Goal: Task Accomplishment & Management: Manage account settings

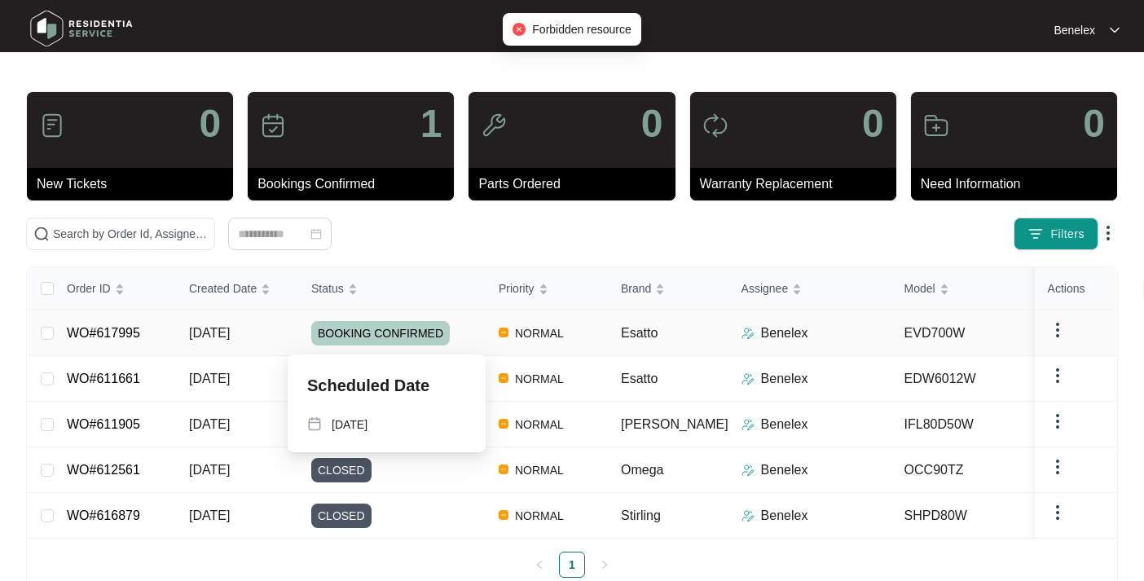
click at [403, 333] on span "BOOKING CONFIRMED" at bounding box center [380, 333] width 139 height 24
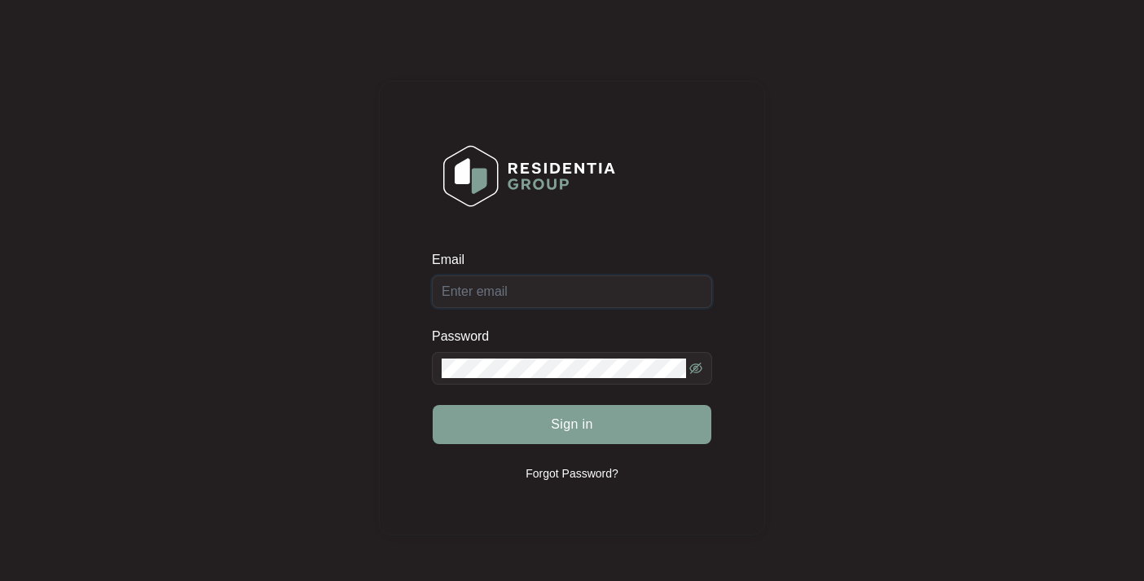
type input "[EMAIL_ADDRESS][DOMAIN_NAME]"
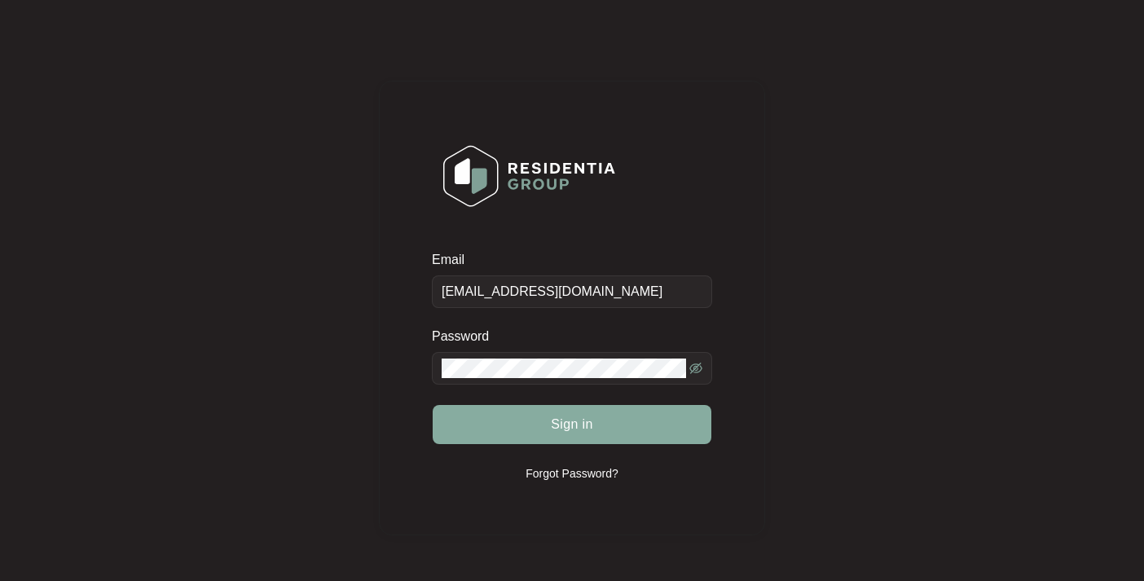
click at [576, 425] on span "Sign in" at bounding box center [572, 425] width 42 height 20
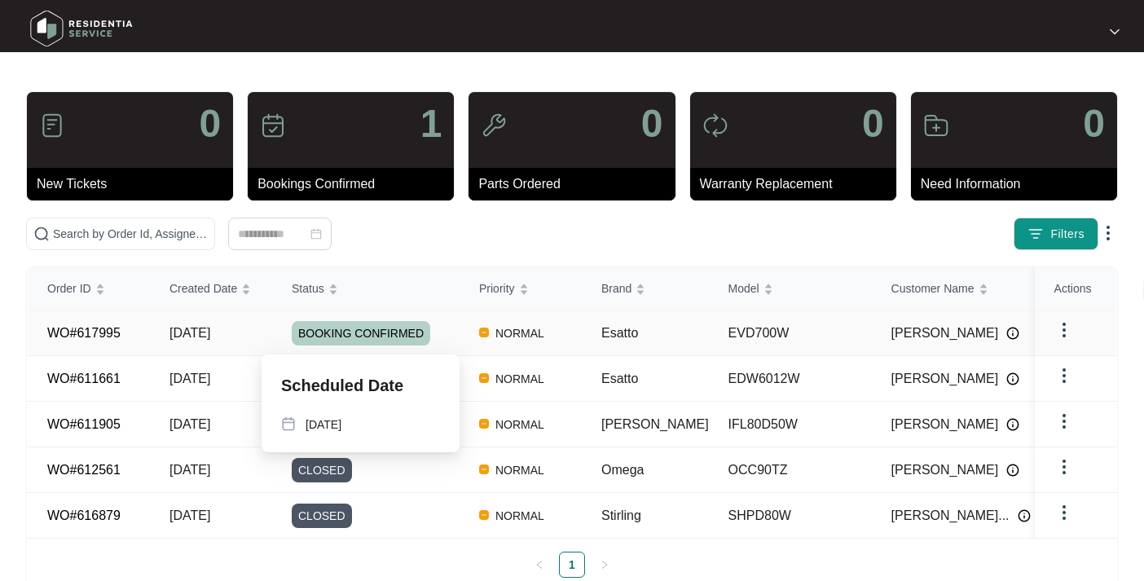
click at [393, 332] on span "BOOKING CONFIRMED" at bounding box center [361, 333] width 139 height 24
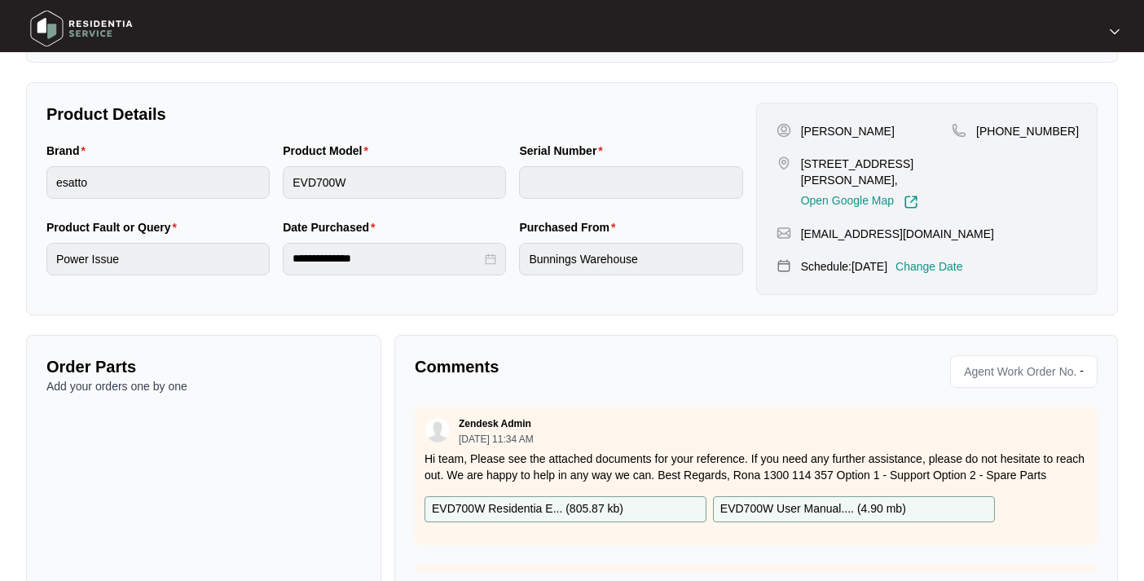
scroll to position [335, 0]
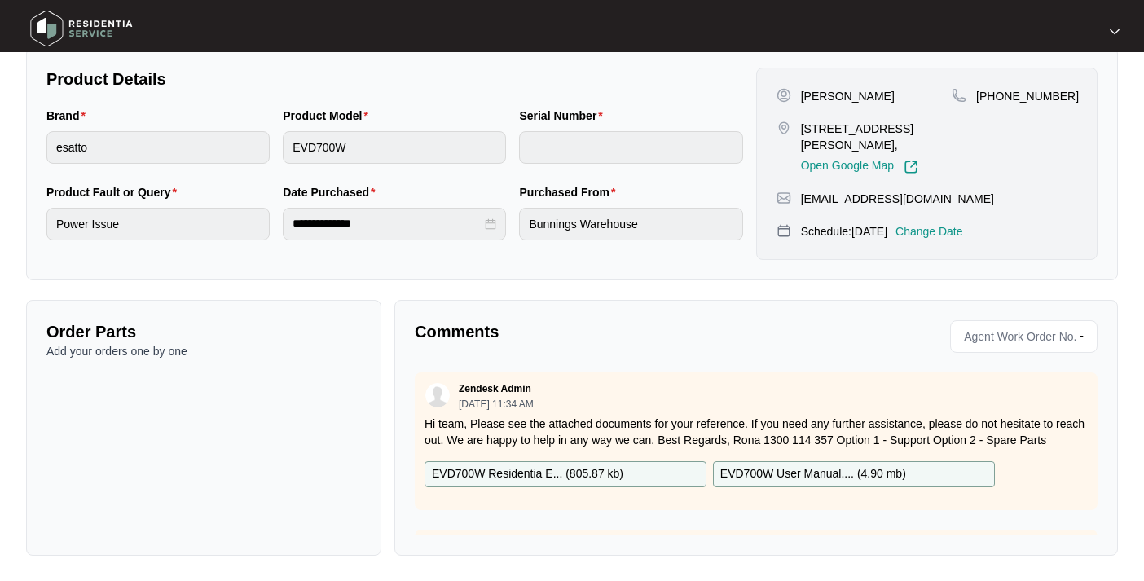
click at [946, 227] on p "Change Date" at bounding box center [930, 231] width 68 height 16
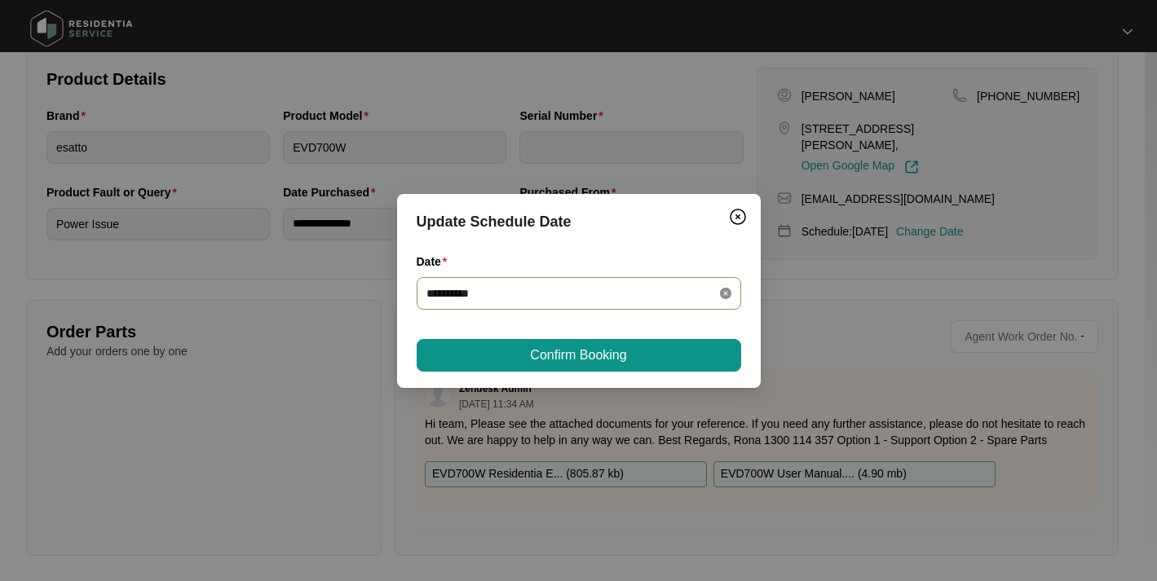
click at [728, 290] on icon "close-circle" at bounding box center [725, 293] width 11 height 11
click at [530, 292] on input "Date" at bounding box center [568, 293] width 285 height 18
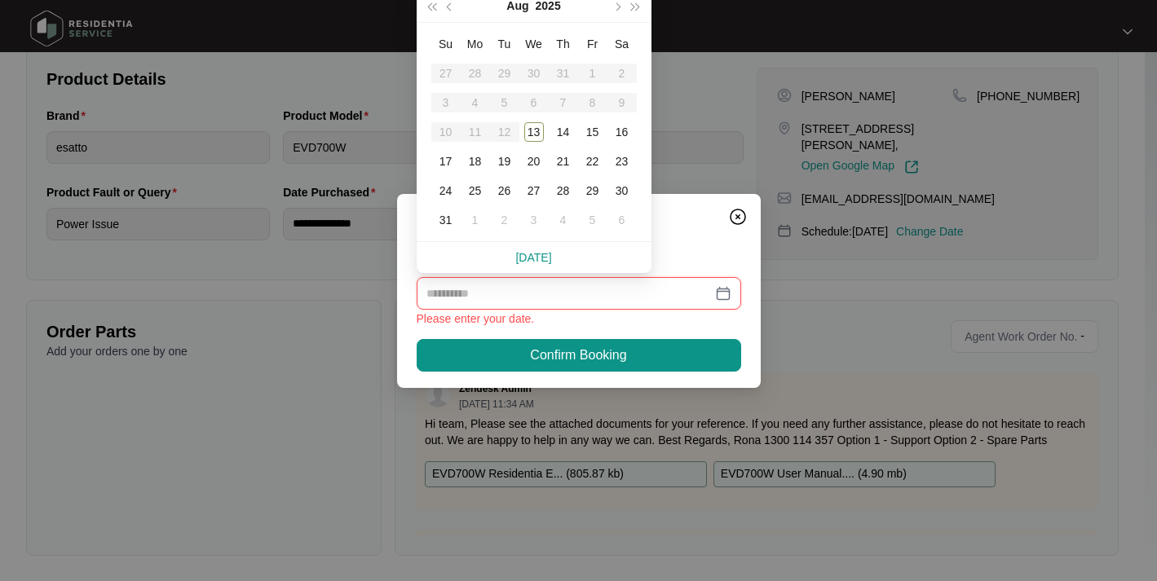
type input "**********"
click at [563, 130] on div "14" at bounding box center [563, 132] width 20 height 20
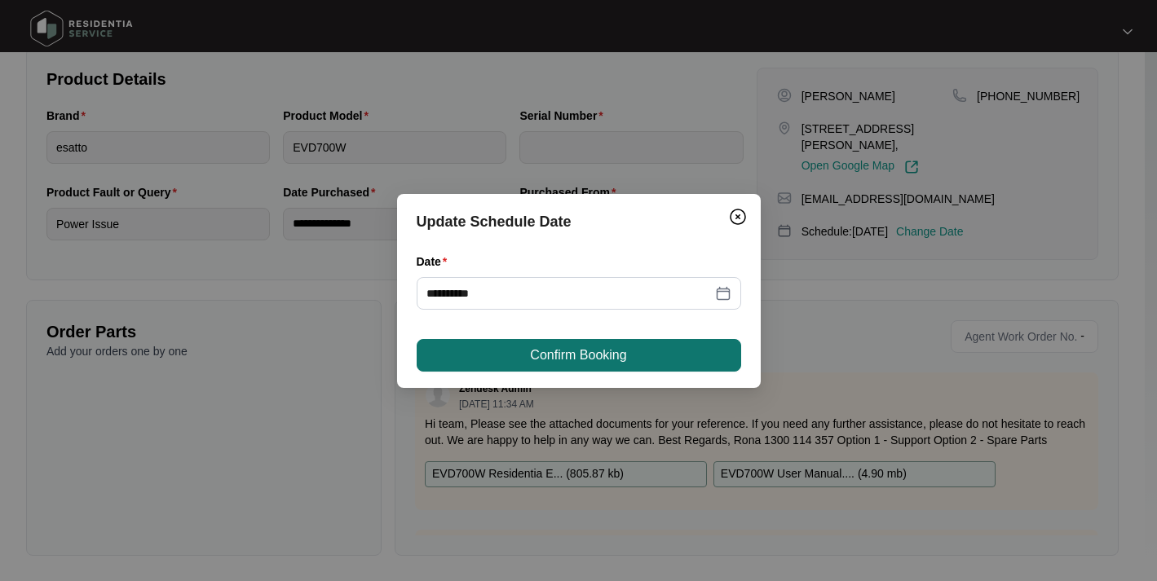
click at [550, 355] on span "Confirm Booking" at bounding box center [578, 356] width 96 height 20
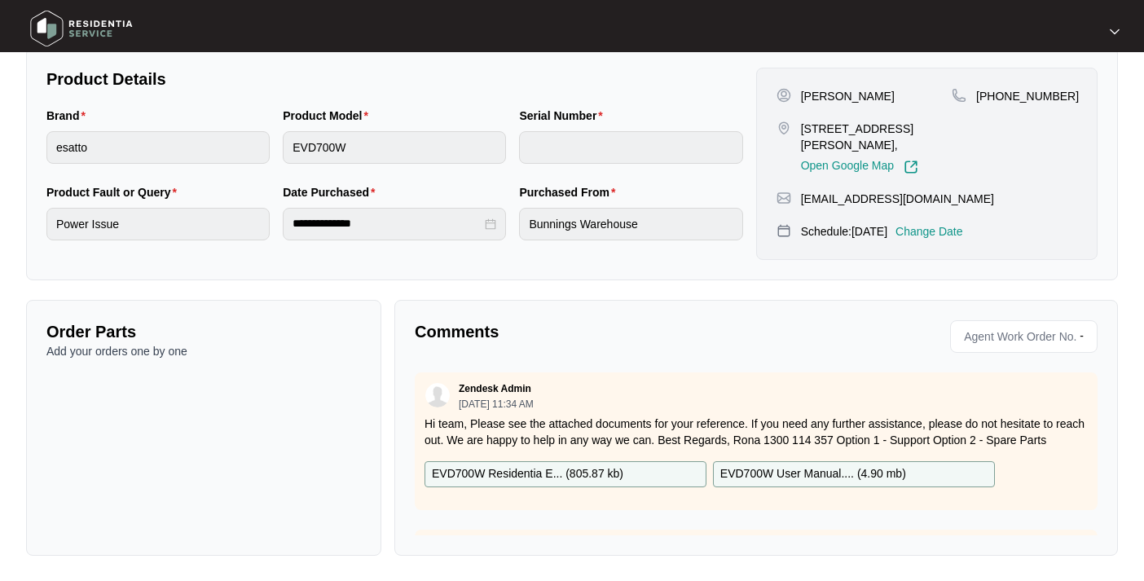
scroll to position [0, 0]
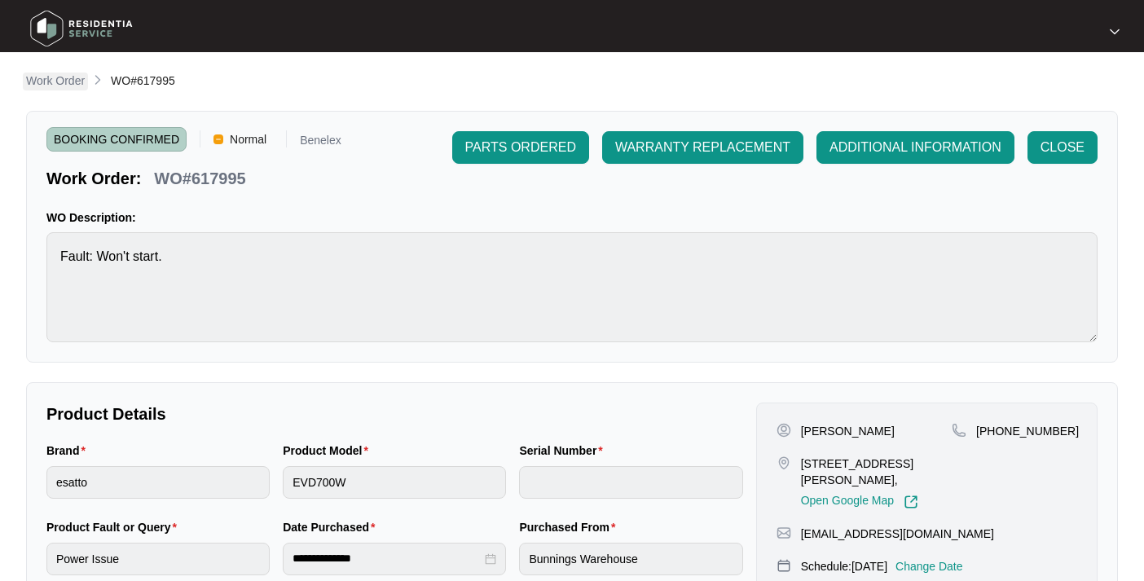
click at [62, 77] on p "Work Order" at bounding box center [55, 81] width 59 height 16
